Goal: Find specific page/section: Find specific page/section

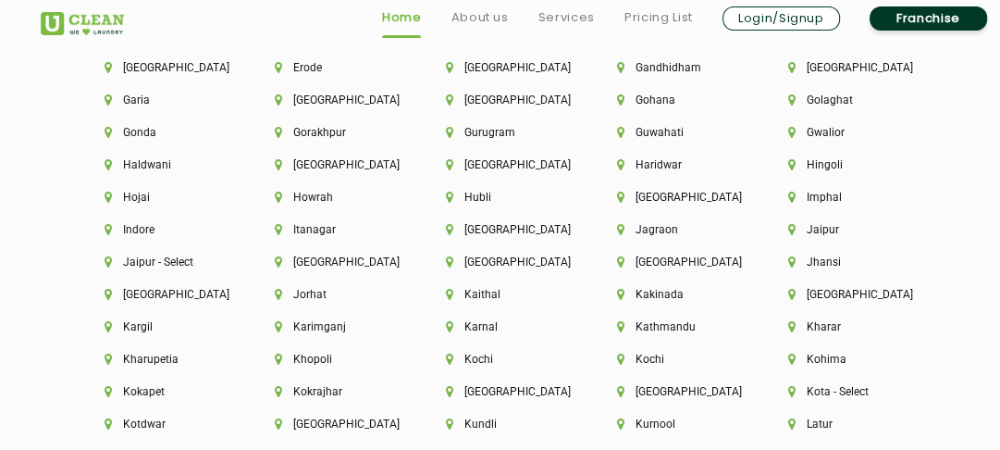
scroll to position [4441, 0]
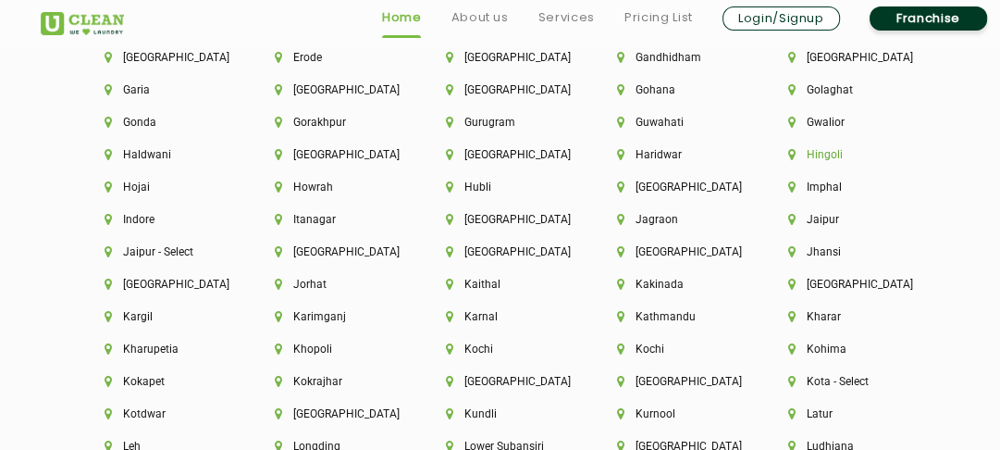
click at [811, 161] on li "Hingoli" at bounding box center [842, 154] width 108 height 13
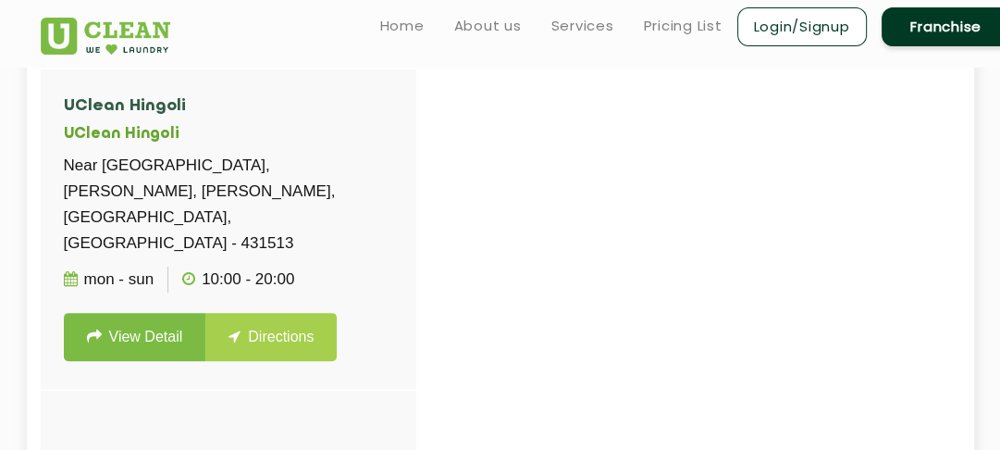
scroll to position [444, 0]
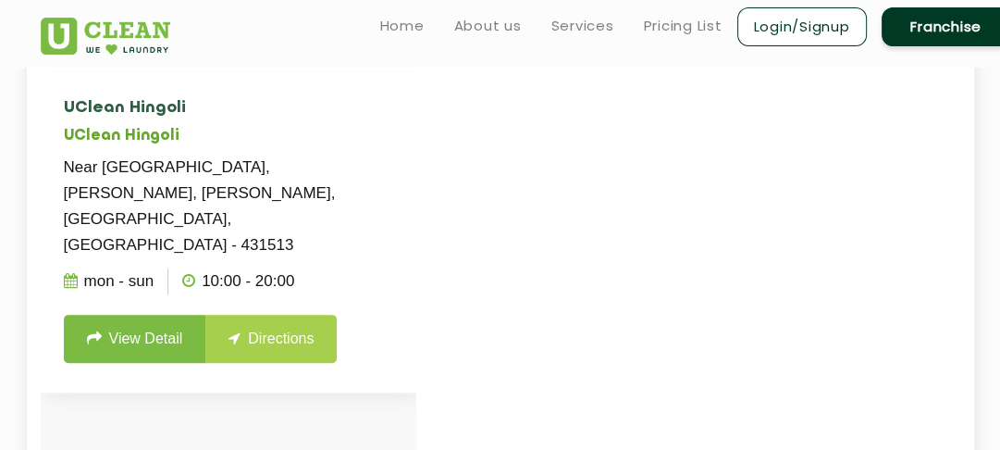
click at [278, 193] on p "Near Podar International School, Shree Hansraj Enclave, Siddharth Nagar, Hingol…" at bounding box center [228, 207] width 329 height 104
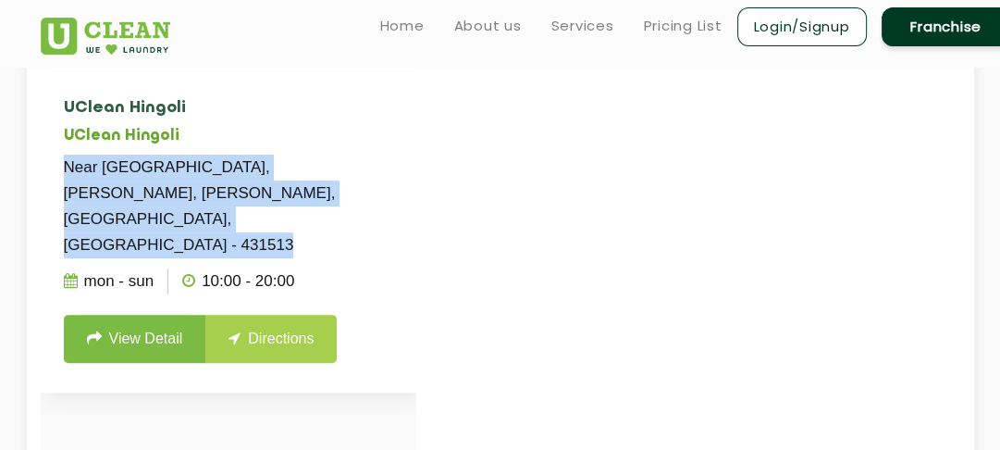
click at [278, 193] on p "Near Podar International School, Shree Hansraj Enclave, Siddharth Nagar, Hingol…" at bounding box center [228, 207] width 329 height 104
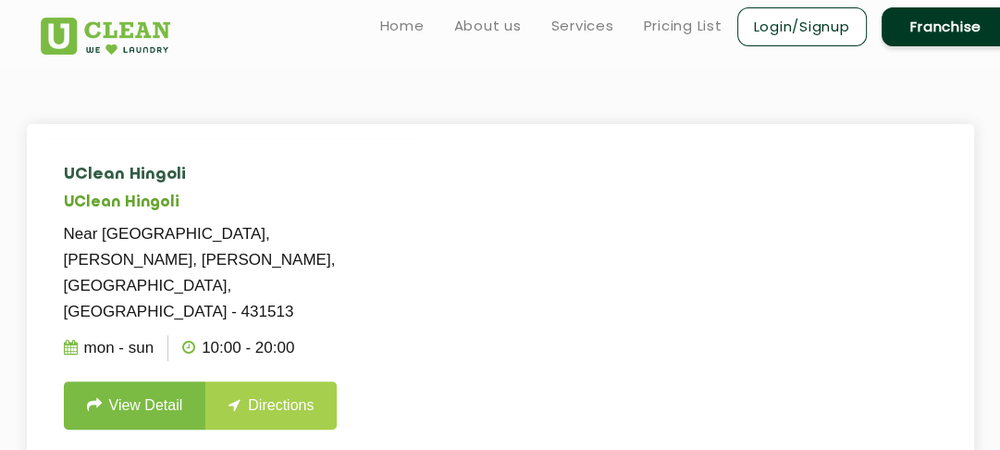
scroll to position [376, 0]
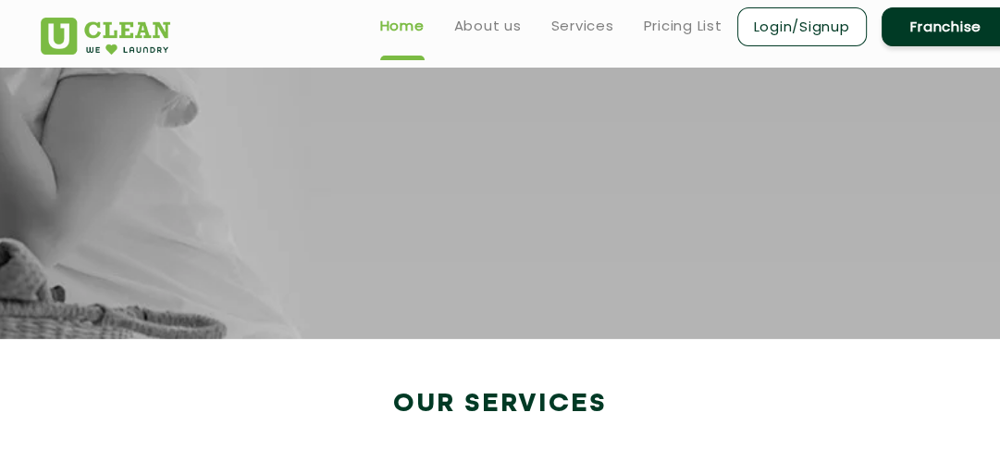
scroll to position [3414, 0]
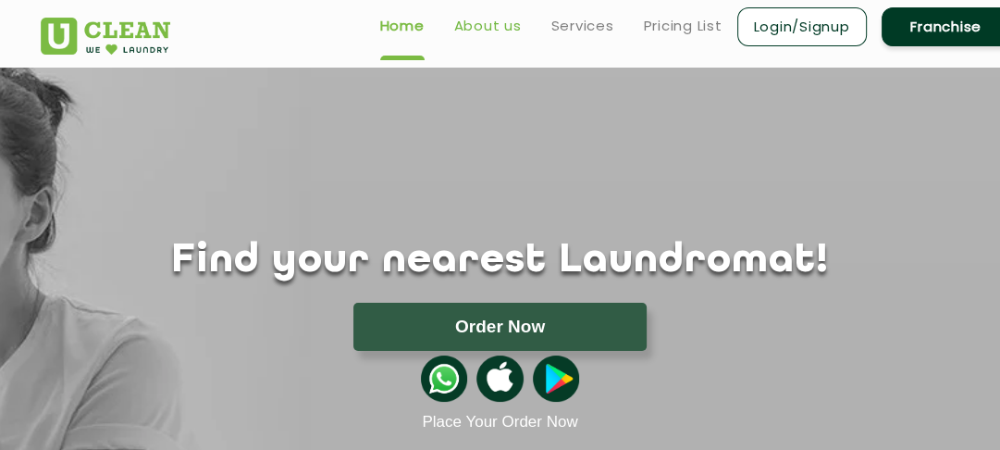
click at [476, 25] on link "About us" at bounding box center [488, 26] width 68 height 22
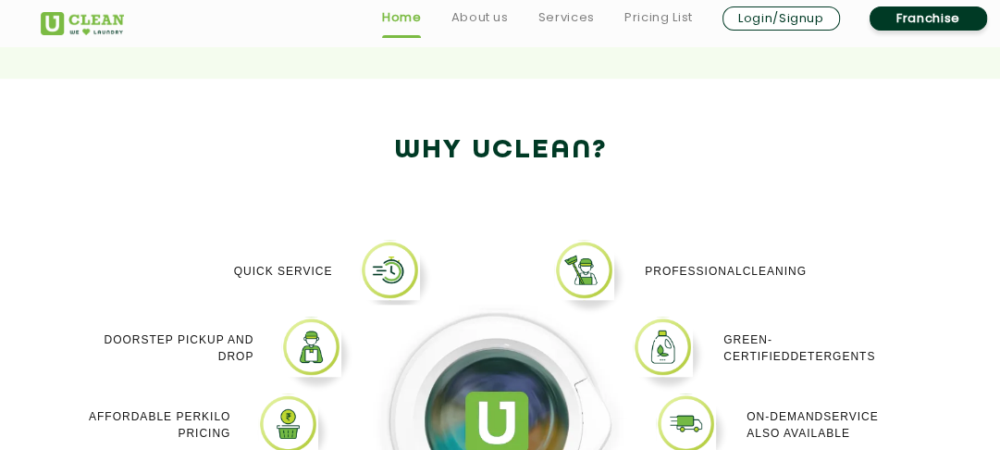
scroll to position [1458, 0]
